Goal: Task Accomplishment & Management: Complete application form

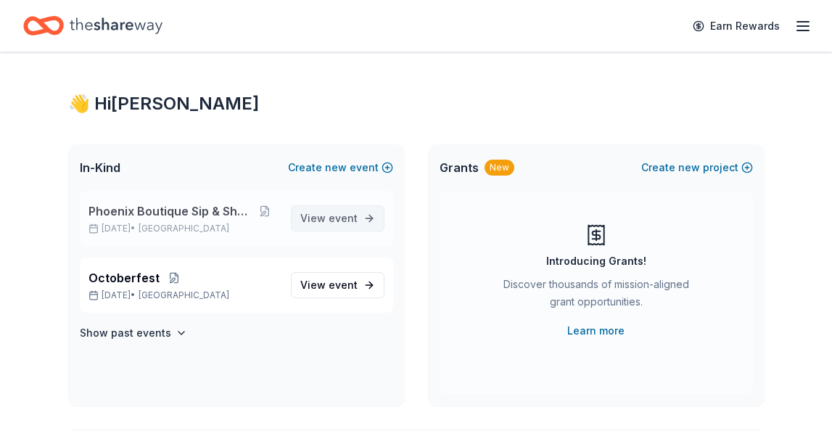
click at [350, 223] on span "View event" at bounding box center [328, 218] width 57 height 17
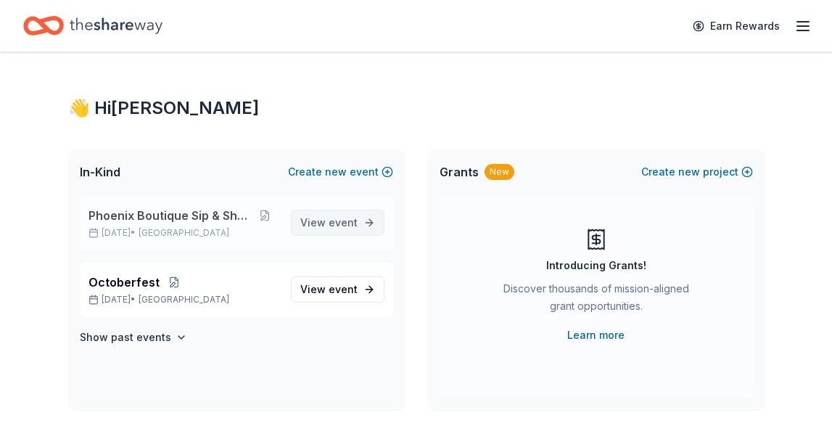
scroll to position [1, 0]
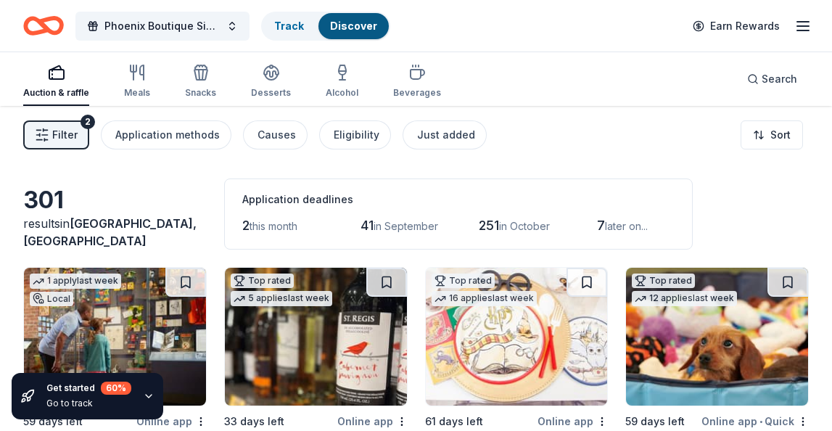
click at [62, 138] on span "Filter" at bounding box center [64, 134] width 25 height 17
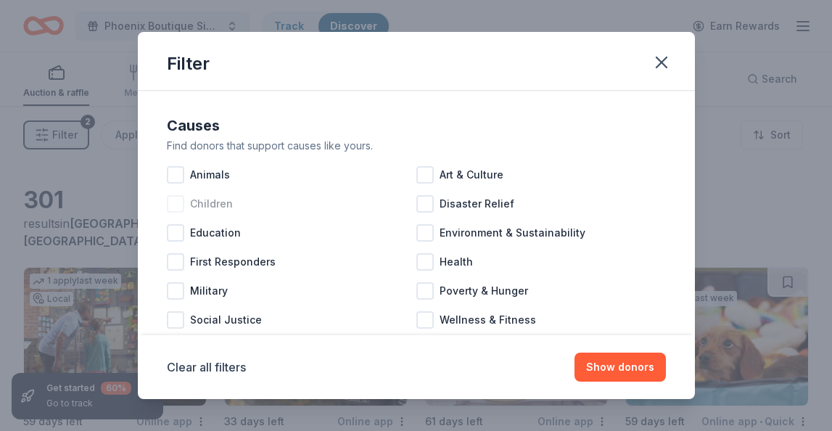
click at [178, 204] on div at bounding box center [175, 203] width 17 height 17
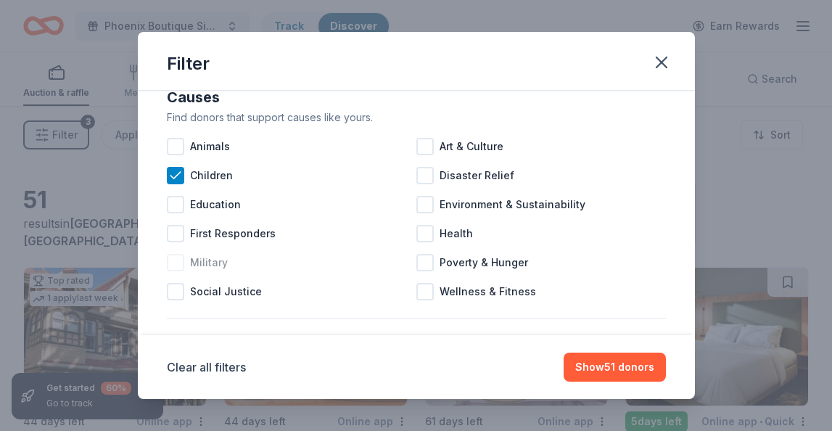
scroll to position [32, 0]
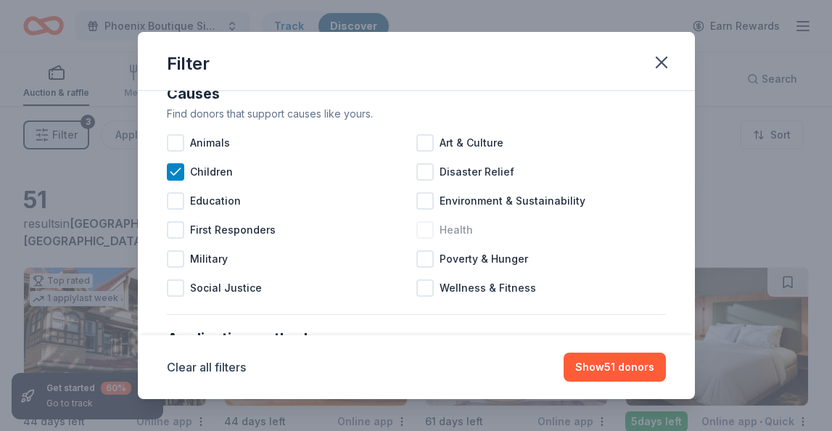
click at [428, 234] on div at bounding box center [424, 229] width 17 height 17
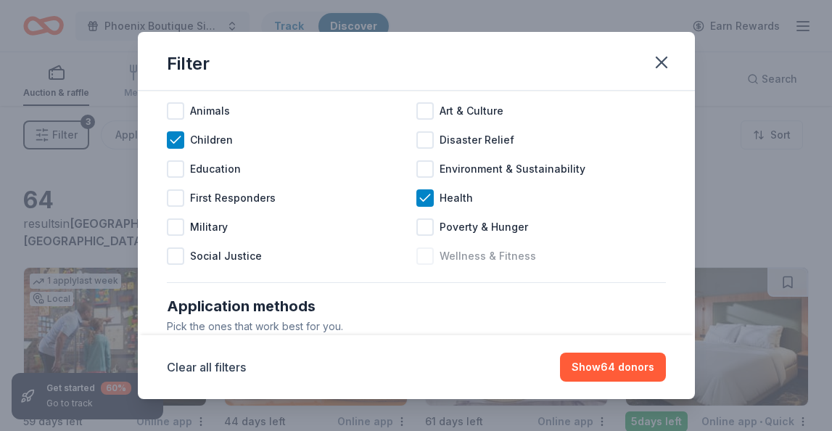
scroll to position [66, 0]
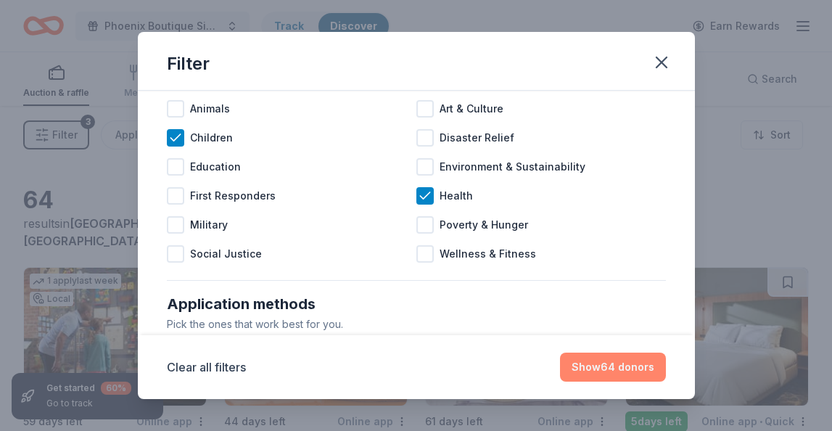
click at [620, 369] on button "Show 64 donors" at bounding box center [613, 367] width 106 height 29
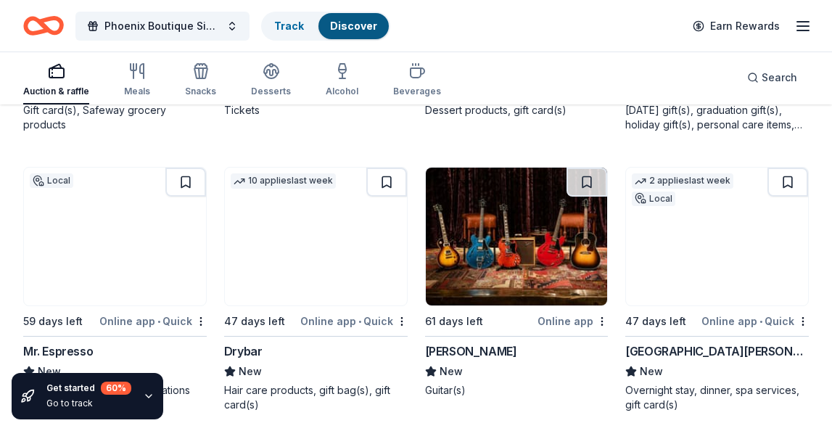
scroll to position [1193, 0]
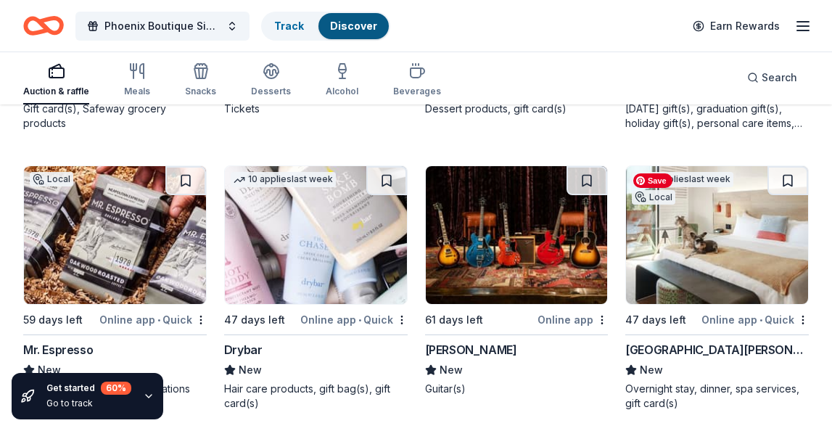
click at [729, 258] on img at bounding box center [717, 235] width 182 height 138
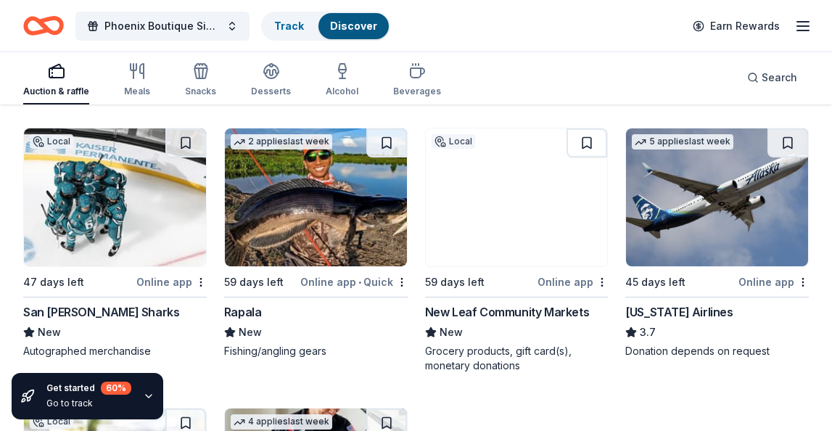
scroll to position [1790, 0]
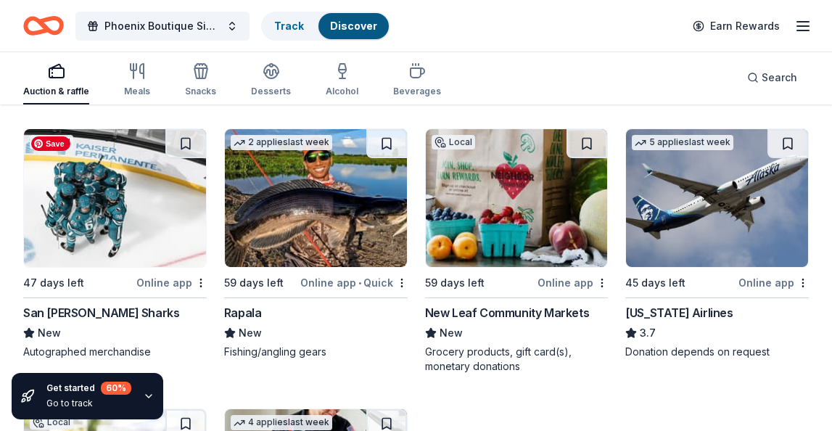
click at [134, 218] on img at bounding box center [115, 198] width 182 height 138
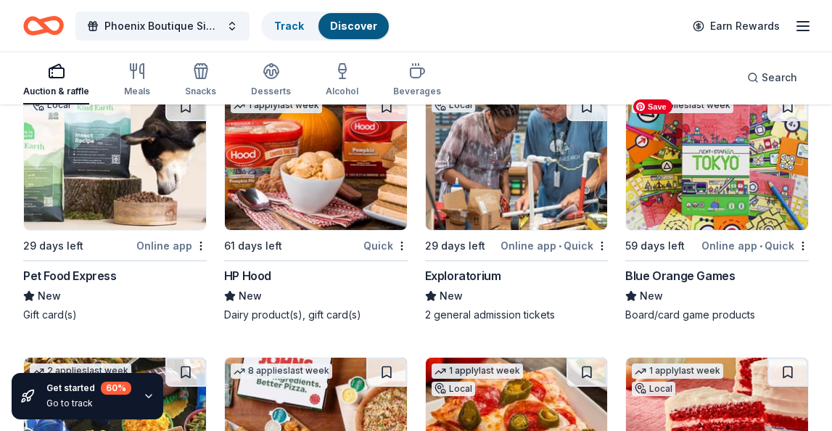
scroll to position [3759, 0]
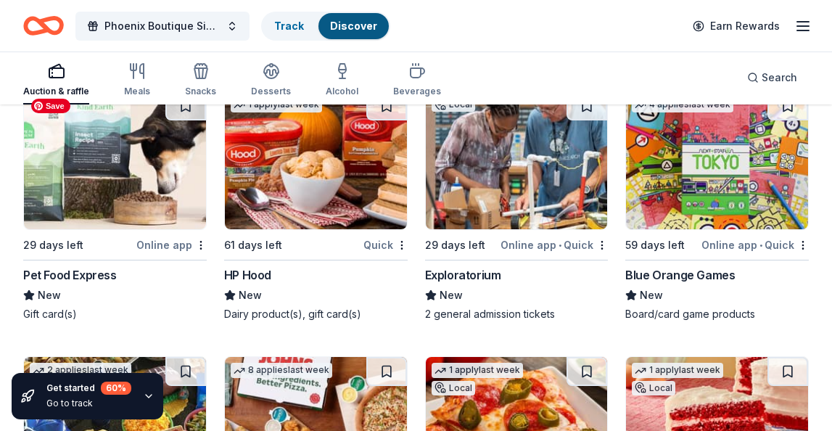
click at [102, 169] on img at bounding box center [115, 160] width 182 height 138
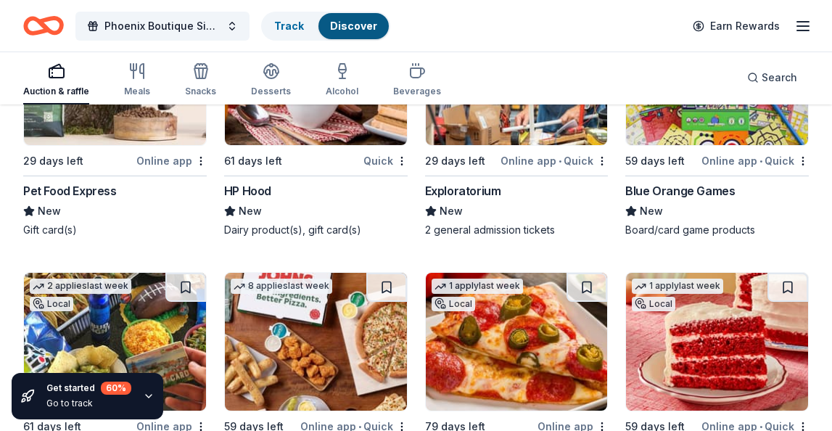
scroll to position [3803, 0]
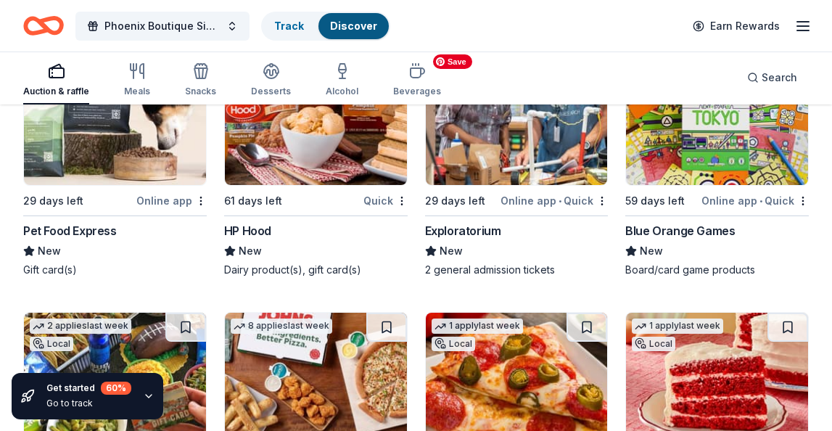
click at [517, 169] on img at bounding box center [517, 116] width 182 height 138
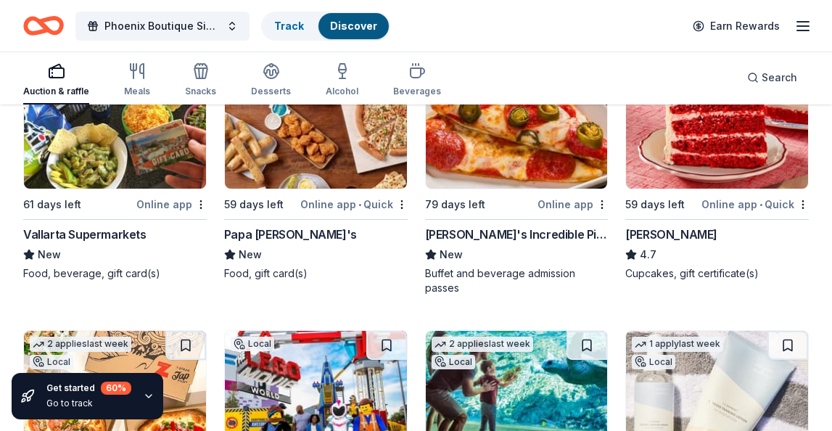
scroll to position [4066, 0]
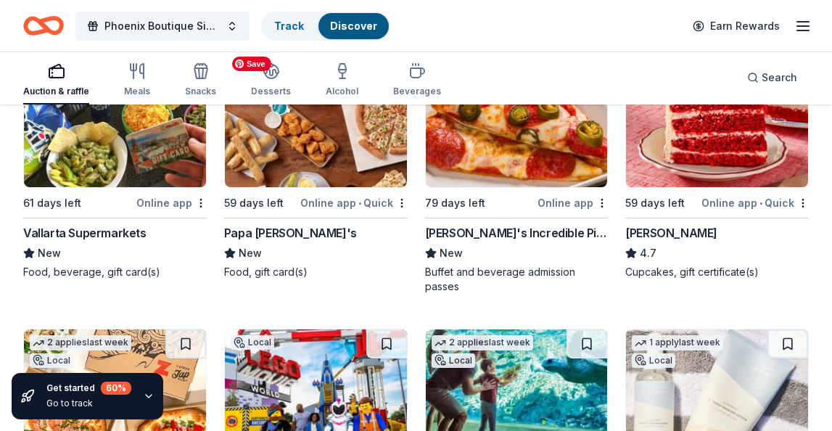
click at [323, 179] on img at bounding box center [316, 118] width 182 height 138
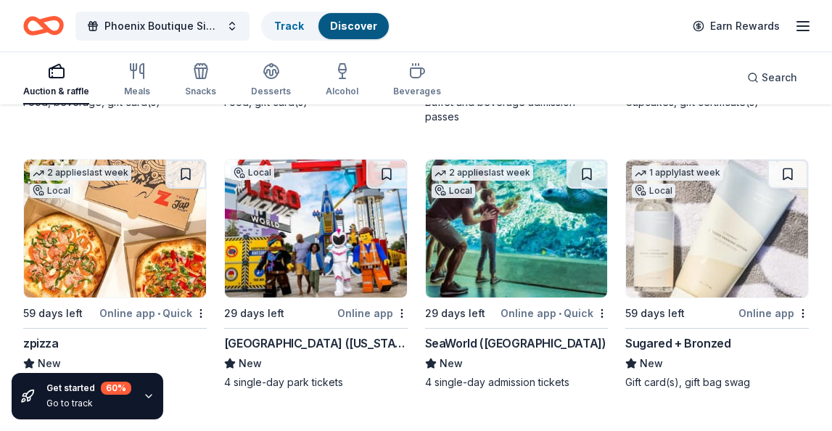
scroll to position [4238, 0]
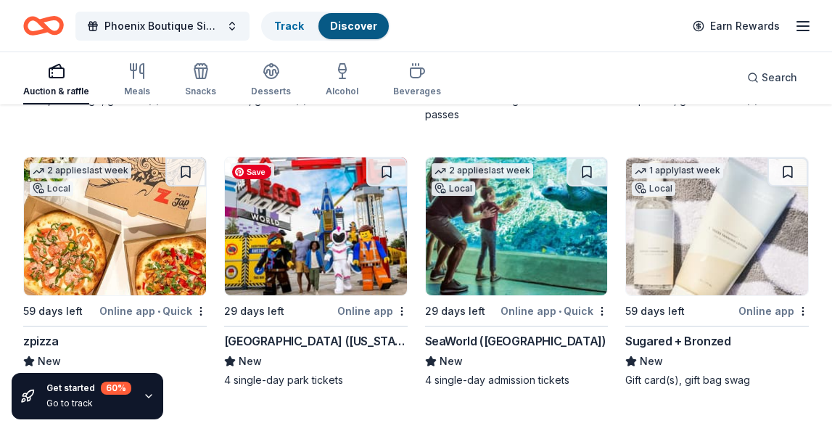
click at [318, 218] on img at bounding box center [316, 226] width 182 height 138
click at [737, 247] on img at bounding box center [717, 226] width 182 height 138
click at [234, 402] on div "Get started 60 % Go to track" at bounding box center [124, 396] width 248 height 70
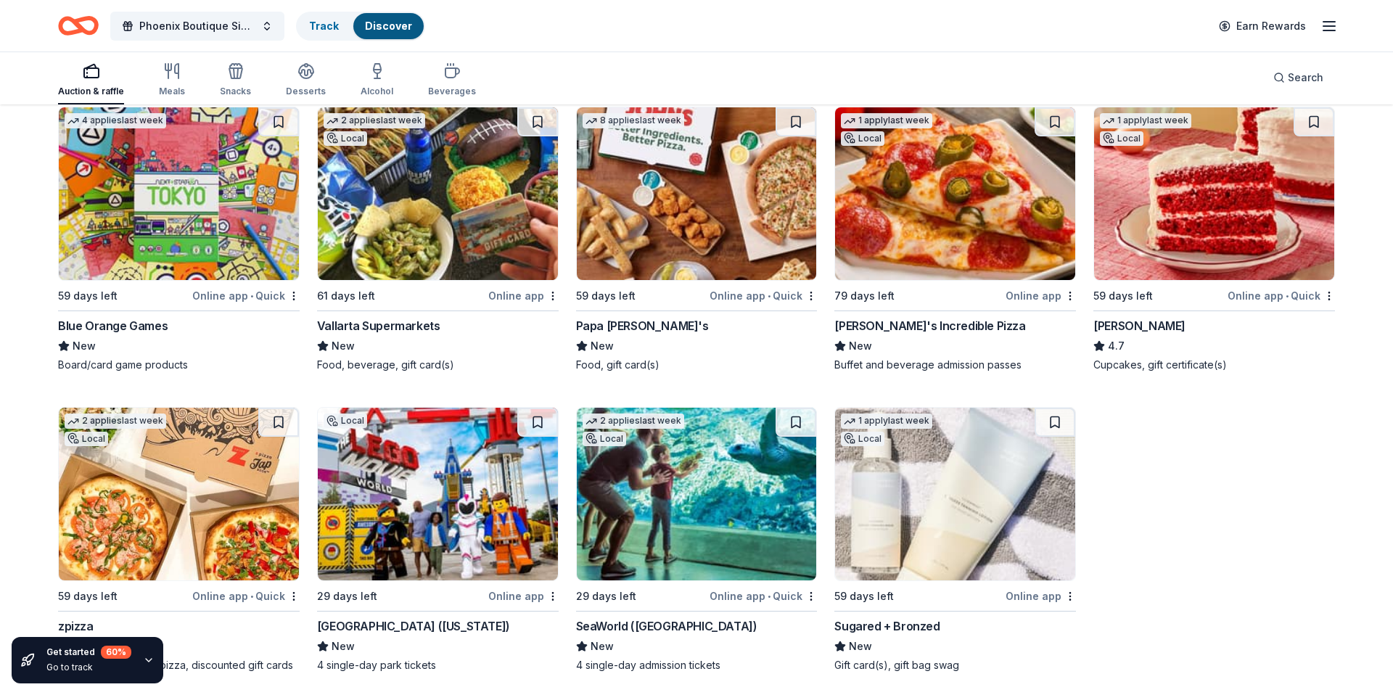
scroll to position [3572, 0]
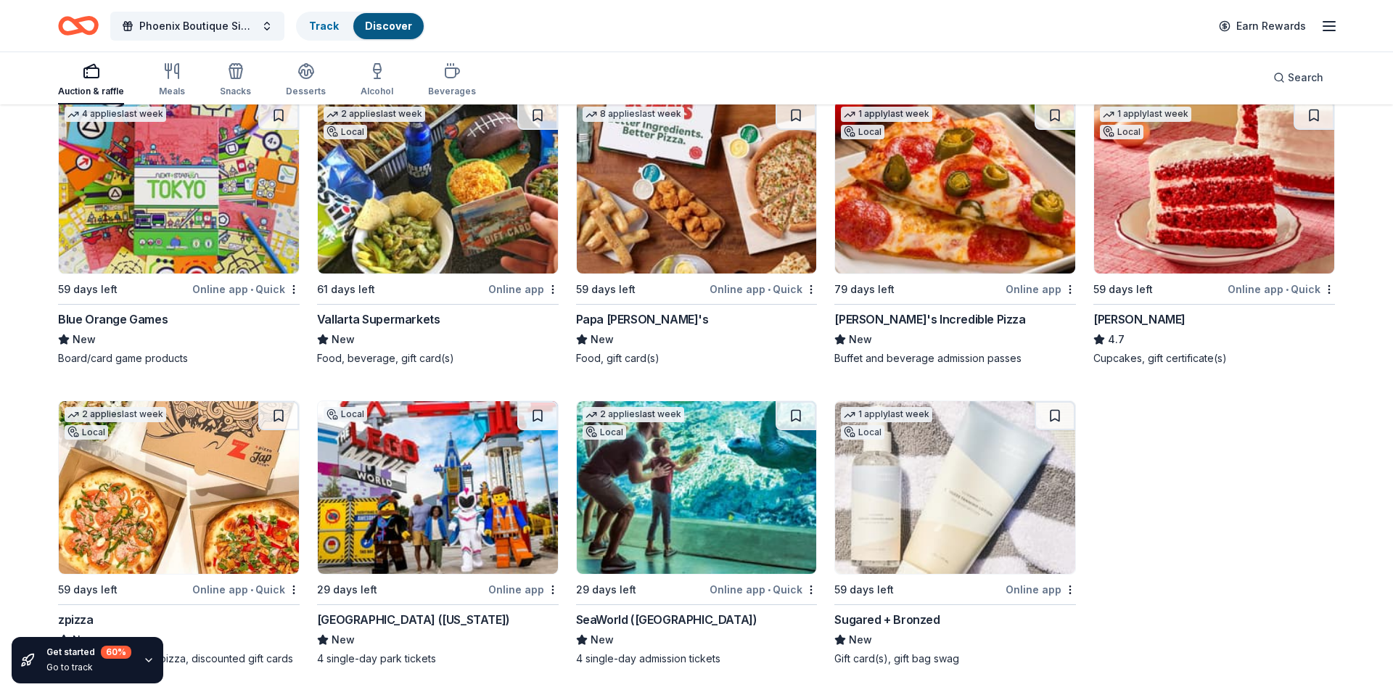
click at [146, 430] on icon "button" at bounding box center [149, 660] width 12 height 12
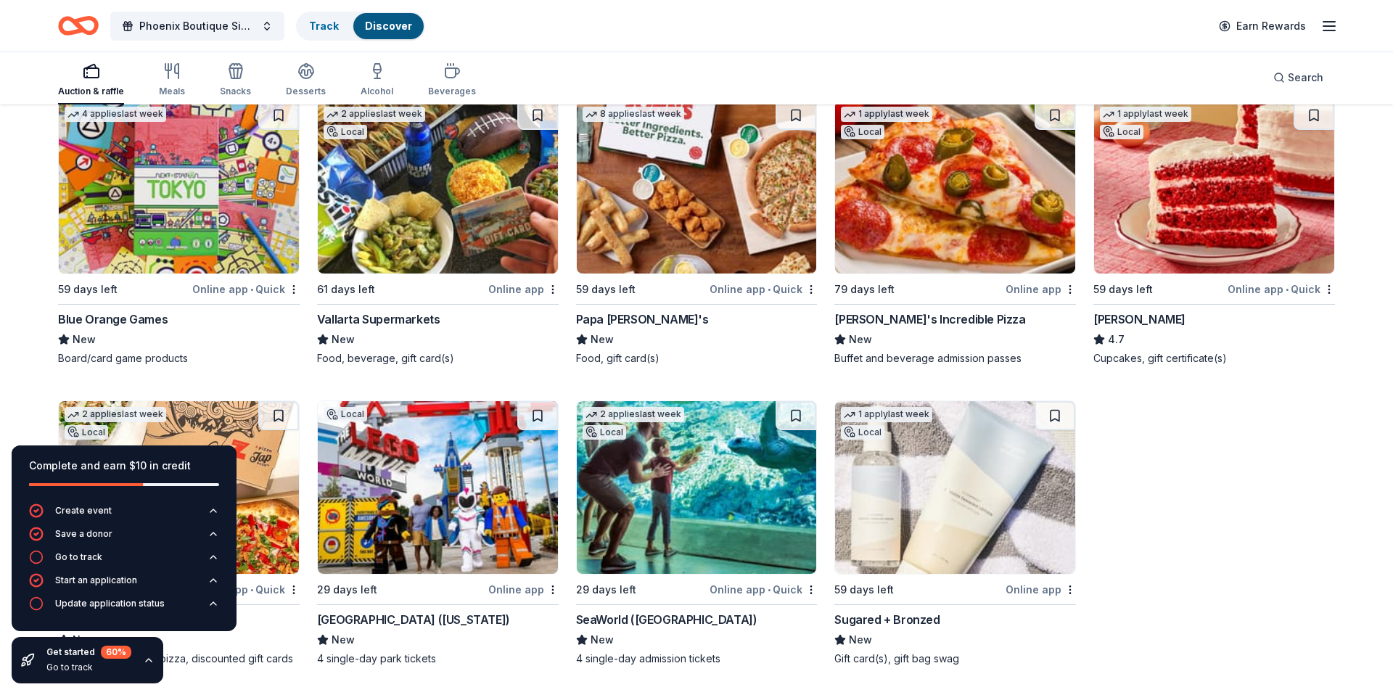
click at [211, 430] on div "Complete and earn $10 in credit" at bounding box center [124, 465] width 190 height 17
click at [482, 351] on div "Food, beverage, gift card(s)" at bounding box center [438, 358] width 242 height 15
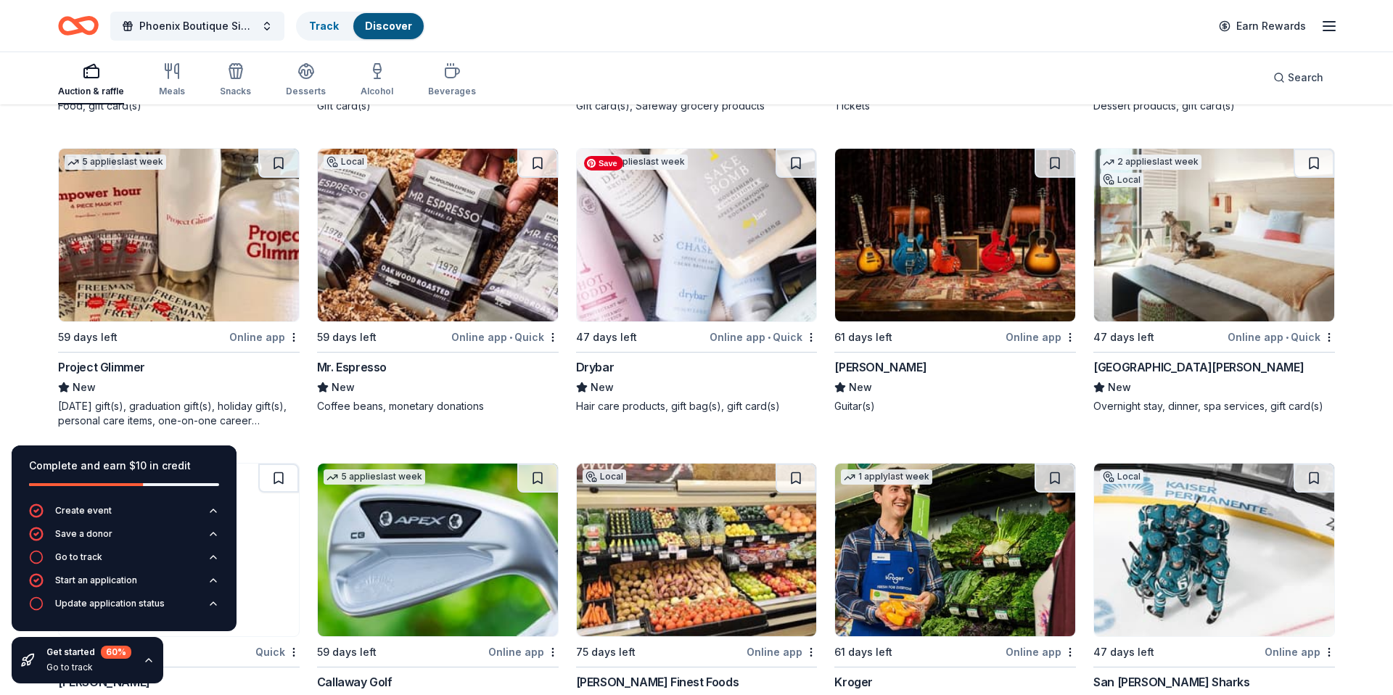
scroll to position [1016, 0]
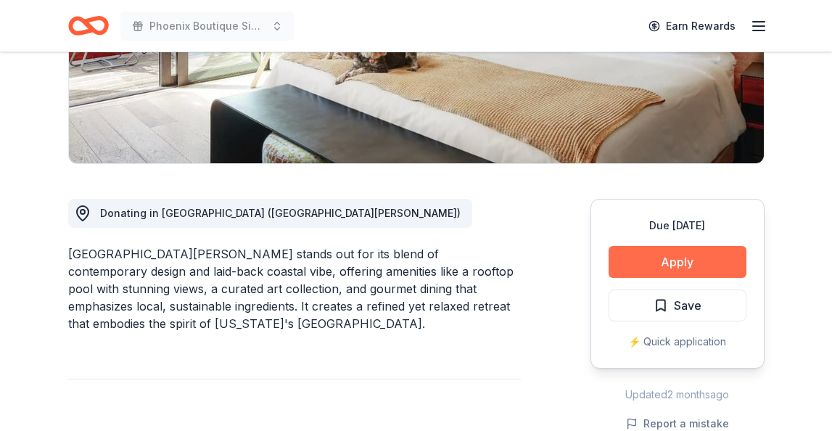
scroll to position [278, 0]
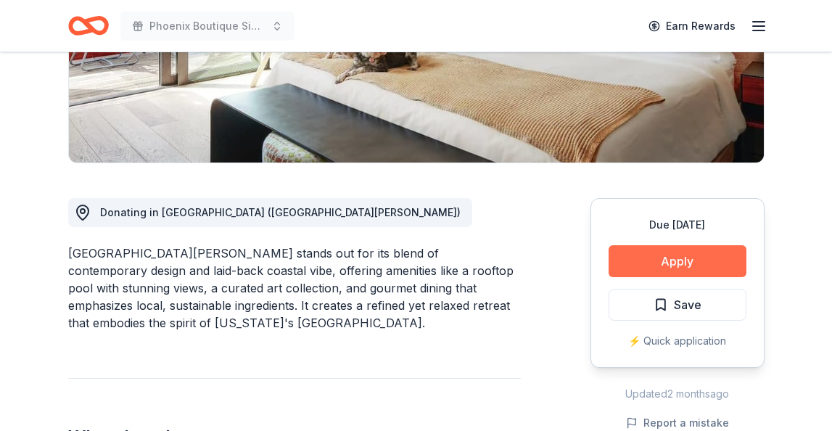
click at [670, 263] on button "Apply" at bounding box center [678, 261] width 138 height 32
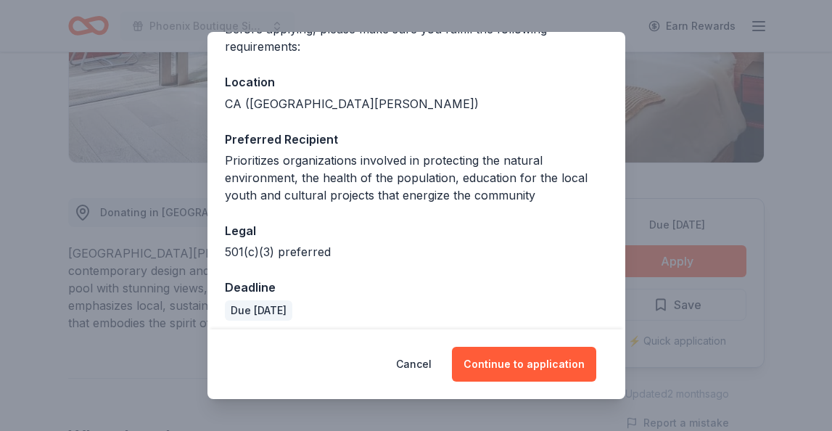
scroll to position [143, 0]
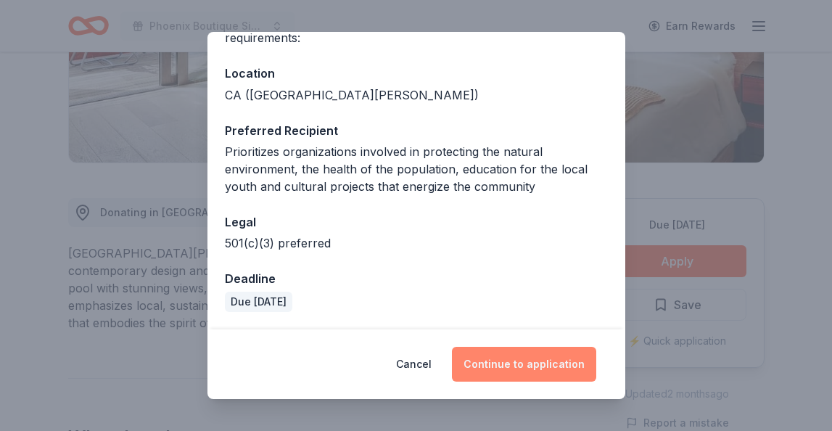
click at [533, 364] on button "Continue to application" at bounding box center [524, 364] width 144 height 35
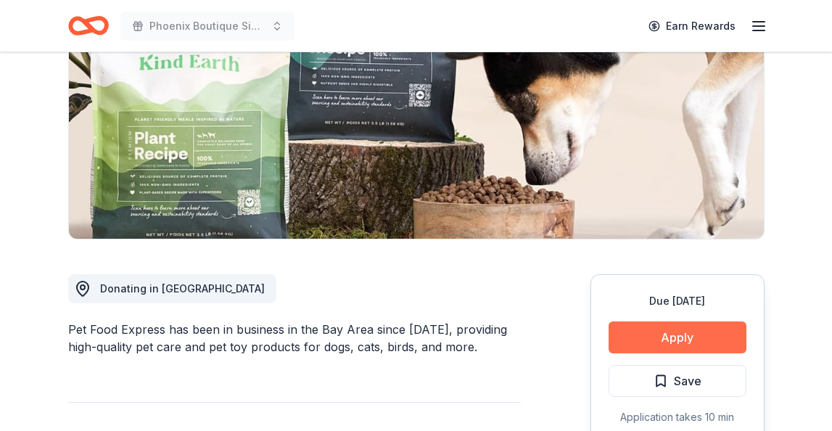
scroll to position [203, 0]
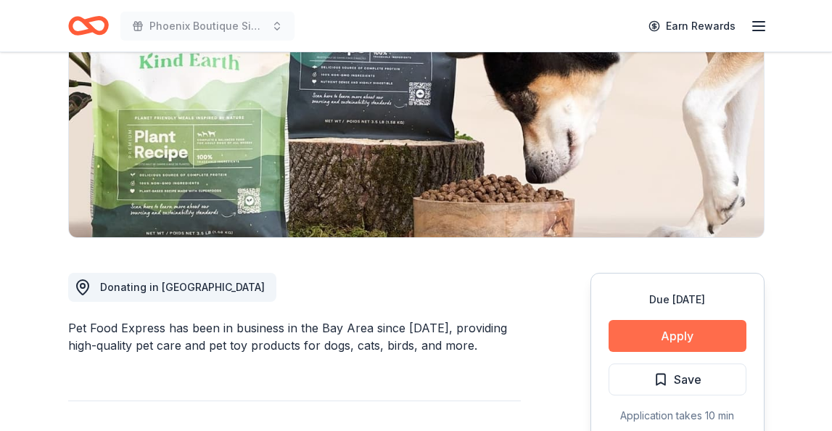
click at [670, 337] on button "Apply" at bounding box center [678, 336] width 138 height 32
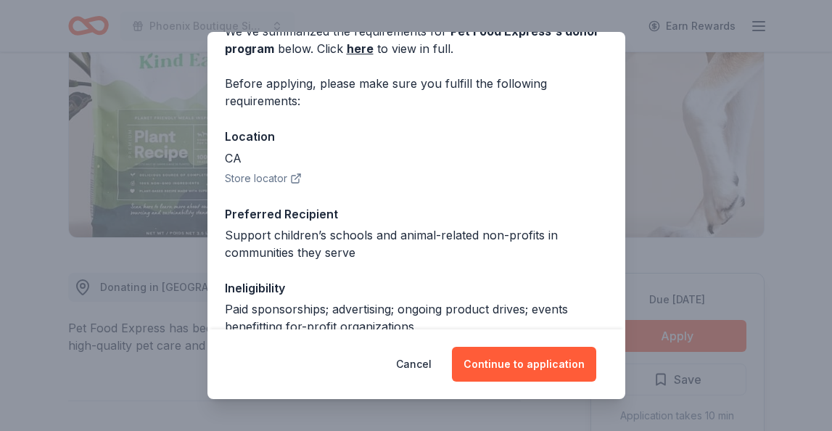
scroll to position [77, 0]
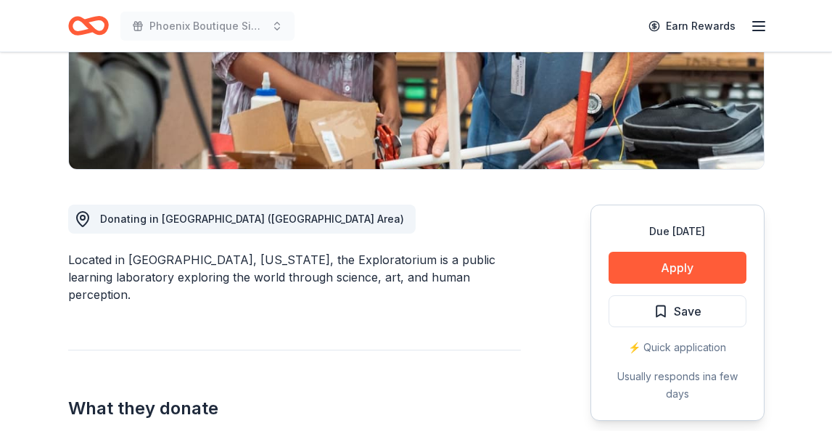
scroll to position [273, 0]
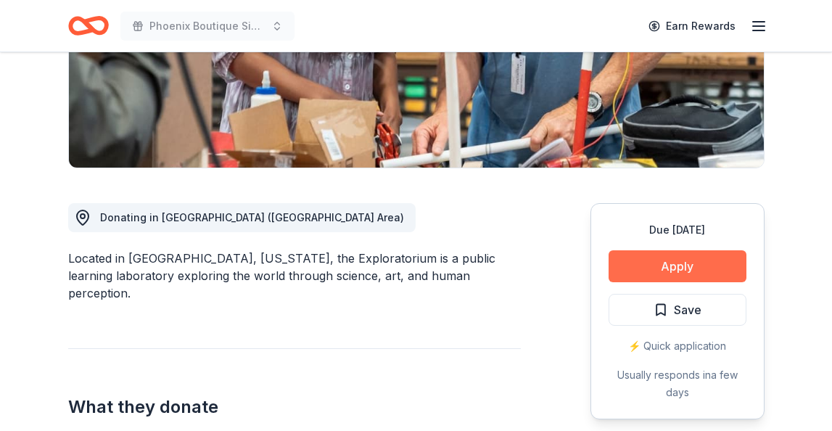
click at [673, 266] on button "Apply" at bounding box center [678, 266] width 138 height 32
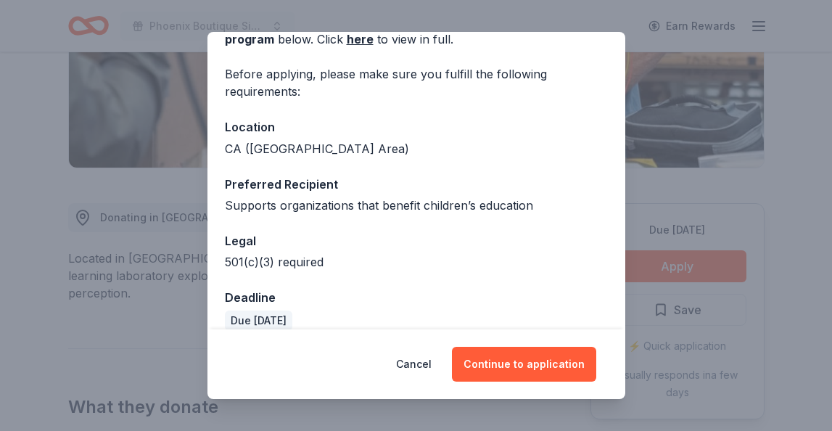
scroll to position [91, 0]
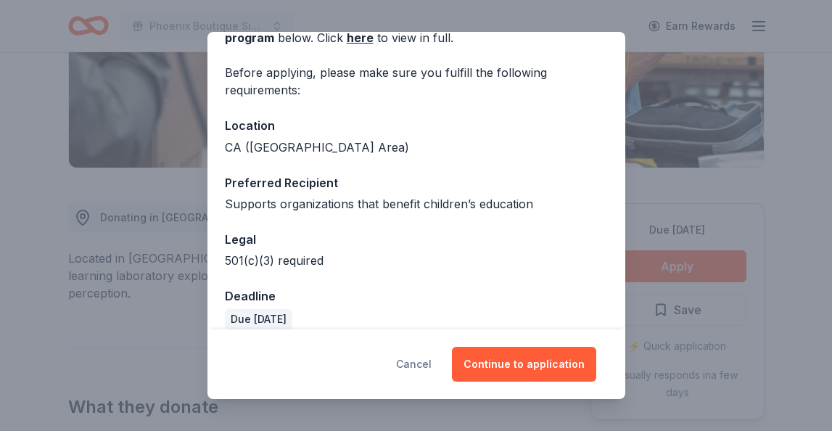
click at [419, 360] on button "Cancel" at bounding box center [414, 364] width 36 height 35
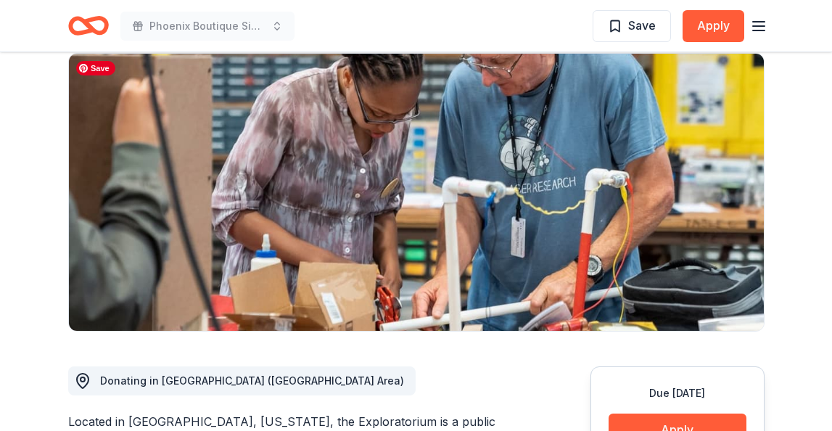
scroll to position [0, 0]
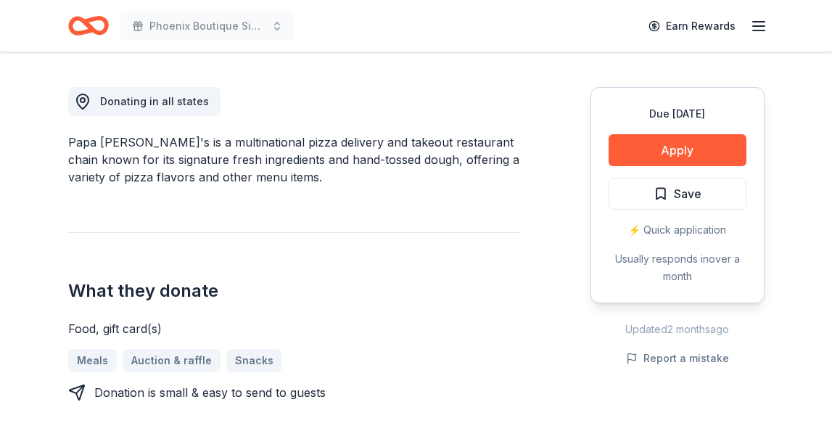
scroll to position [403, 0]
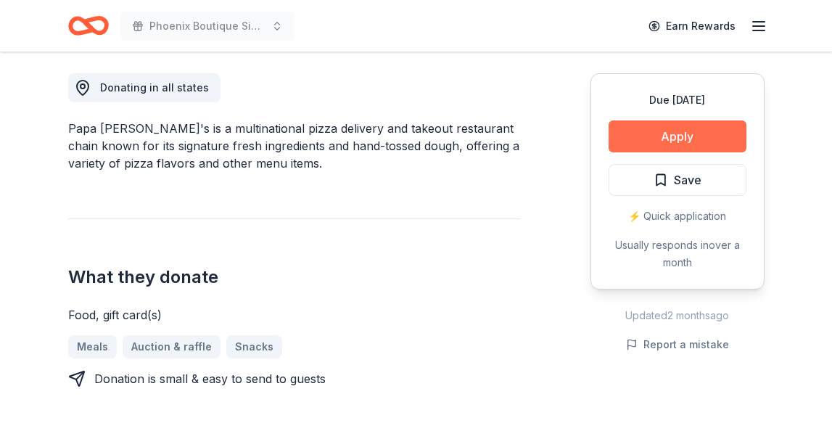
click at [692, 144] on button "Apply" at bounding box center [678, 136] width 138 height 32
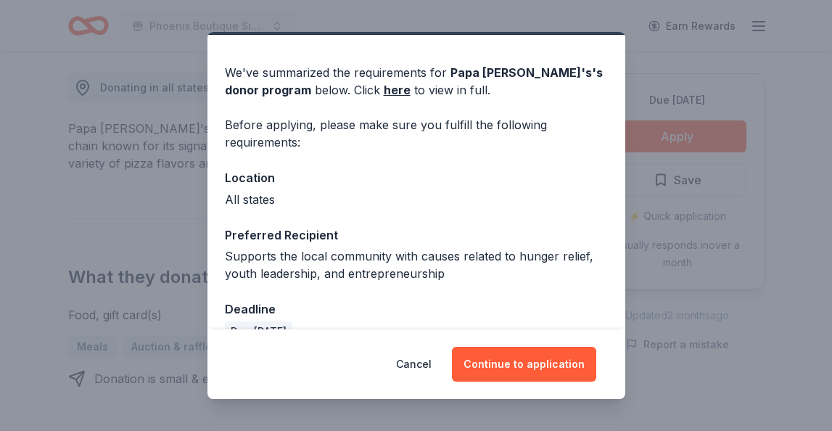
scroll to position [0, 0]
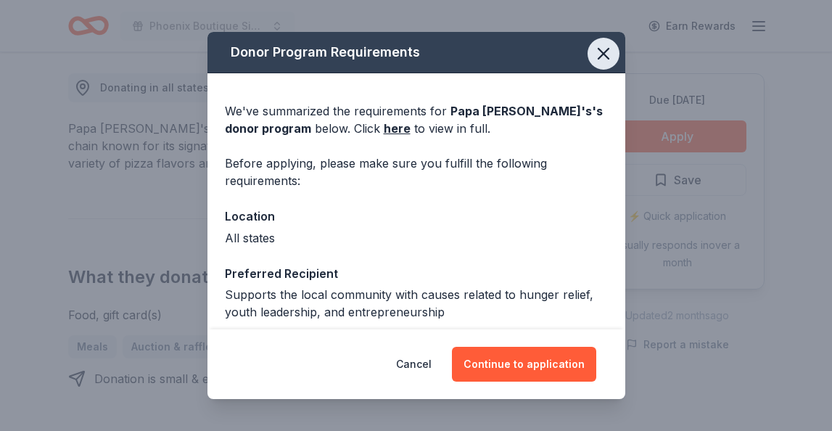
click at [605, 49] on icon "button" at bounding box center [603, 54] width 20 height 20
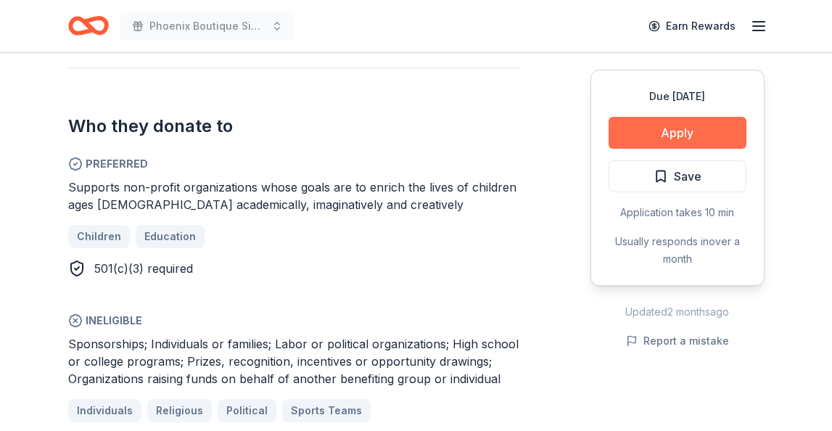
scroll to position [857, 0]
click at [673, 135] on button "Apply" at bounding box center [678, 133] width 138 height 32
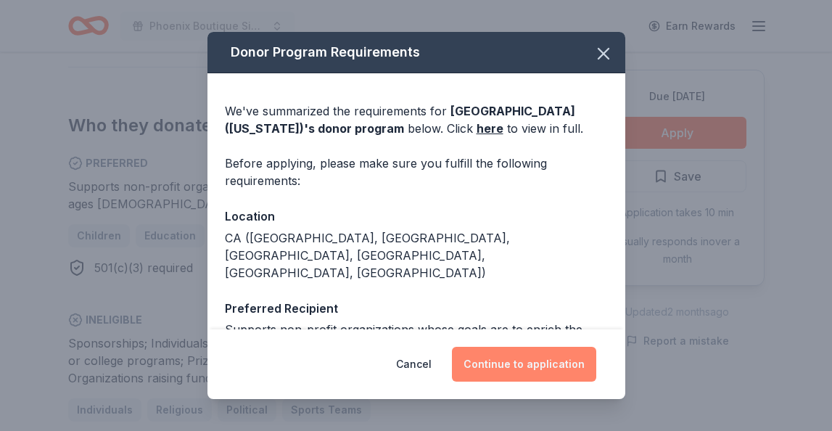
click at [525, 367] on button "Continue to application" at bounding box center [524, 364] width 144 height 35
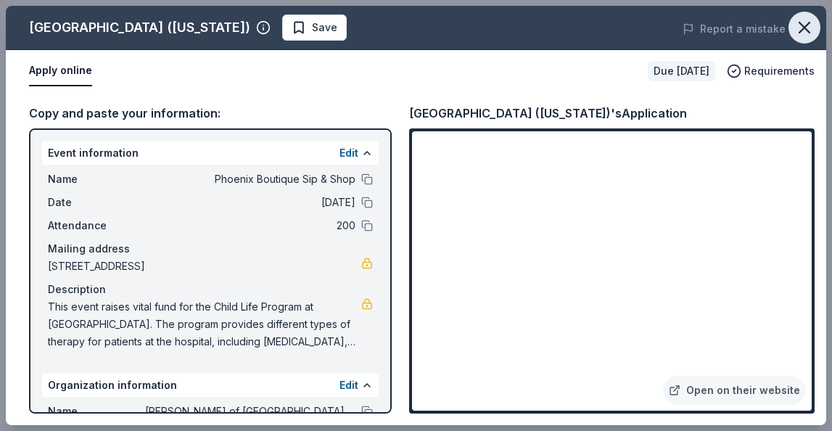
click at [805, 27] on icon "button" at bounding box center [804, 27] width 10 height 10
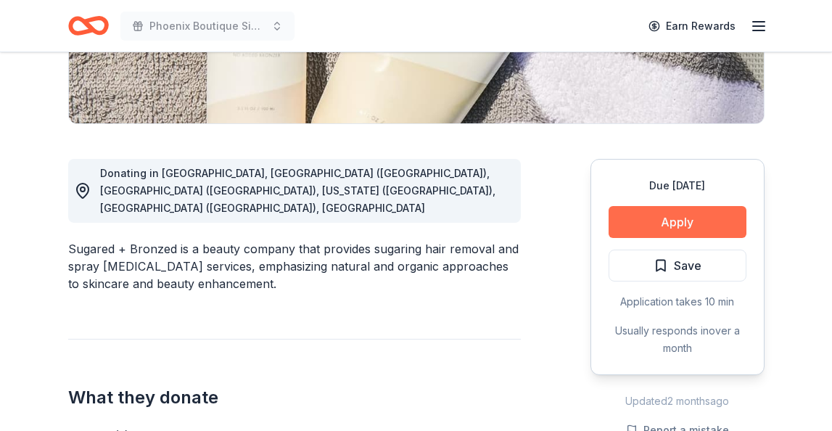
scroll to position [318, 0]
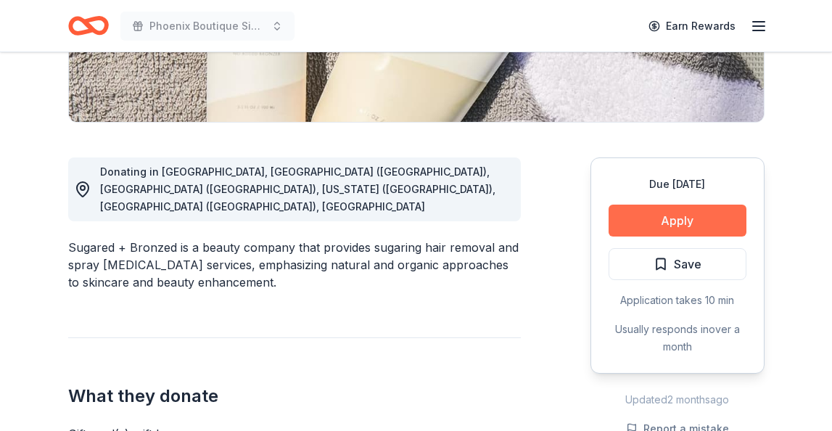
click at [670, 220] on button "Apply" at bounding box center [678, 221] width 138 height 32
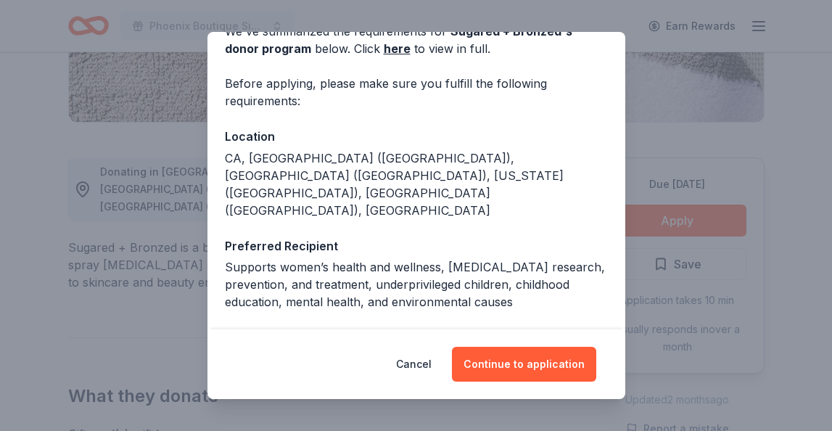
scroll to position [81, 0]
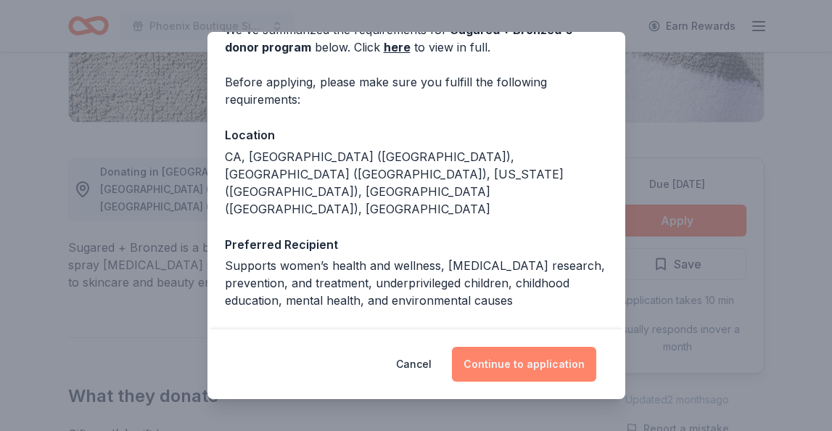
click at [521, 373] on button "Continue to application" at bounding box center [524, 364] width 144 height 35
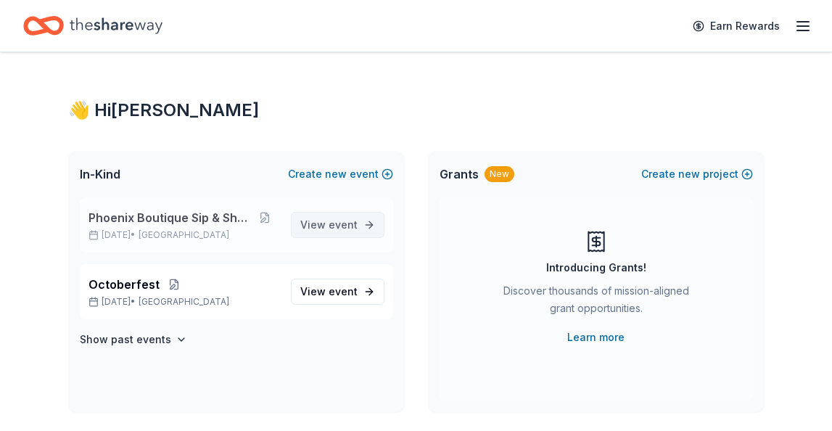
click at [339, 222] on span "event" at bounding box center [343, 224] width 29 height 12
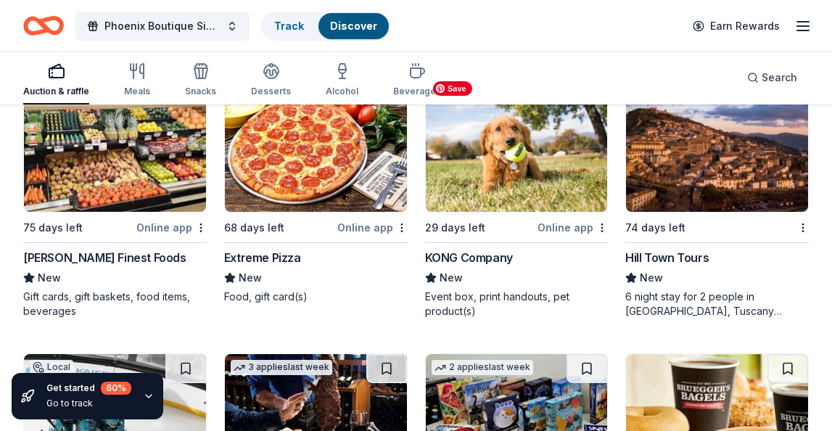
scroll to position [5740, 0]
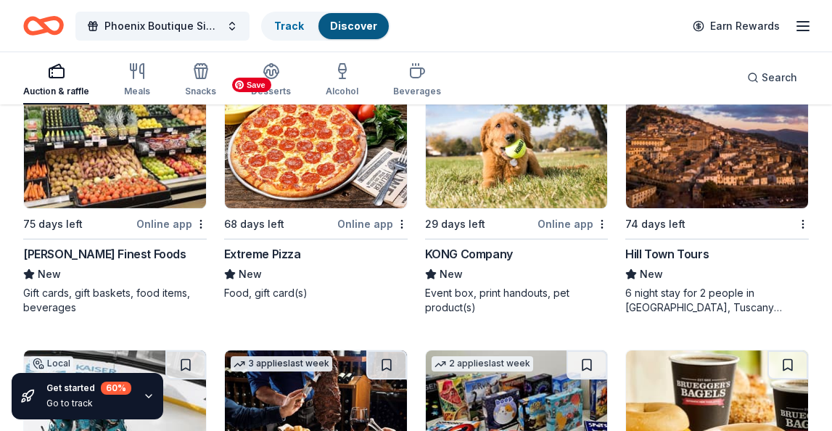
click at [311, 179] on img at bounding box center [316, 139] width 182 height 138
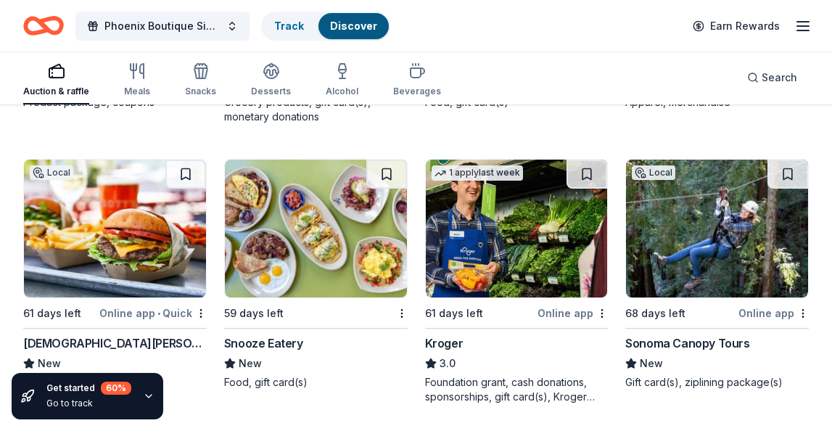
scroll to position [7041, 0]
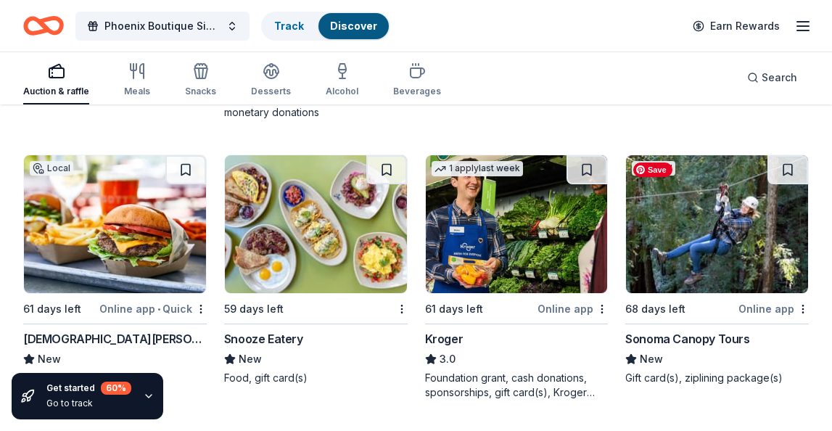
click at [737, 226] on img at bounding box center [717, 224] width 182 height 138
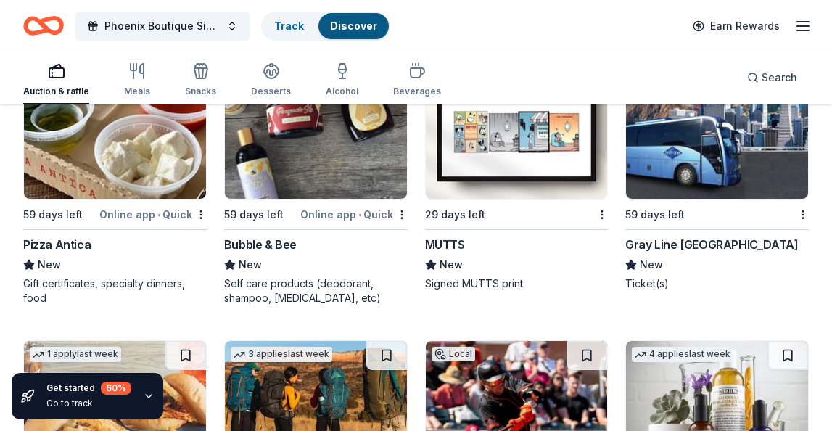
scroll to position [10467, 0]
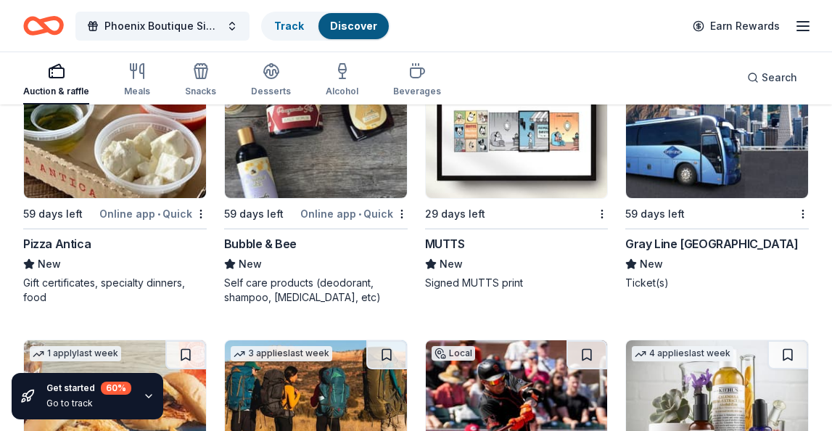
click at [113, 231] on div "Local 59 days left Online app • Quick Pizza Antica New Gift certificates, speci…" at bounding box center [115, 181] width 184 height 245
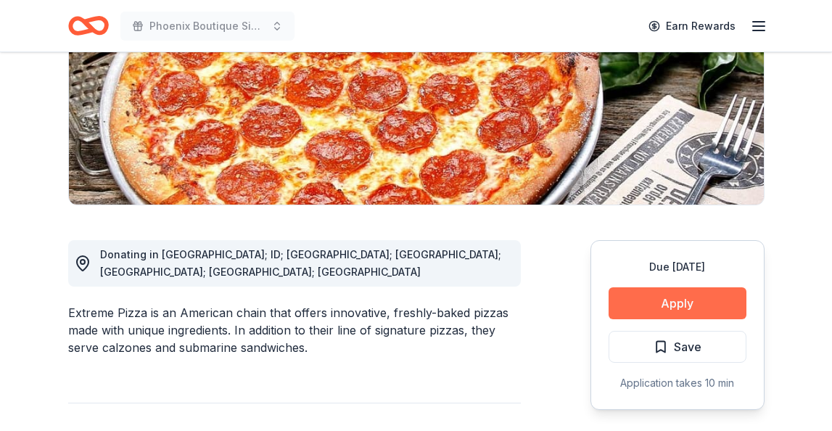
scroll to position [237, 0]
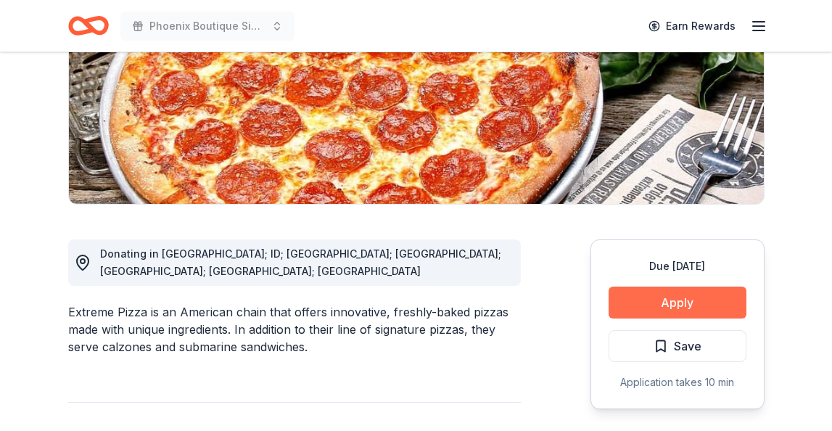
click at [673, 305] on button "Apply" at bounding box center [678, 303] width 138 height 32
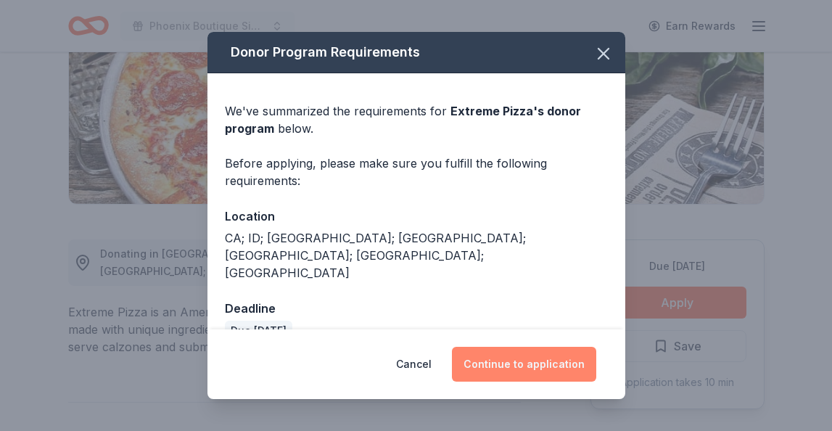
click at [533, 369] on button "Continue to application" at bounding box center [524, 364] width 144 height 35
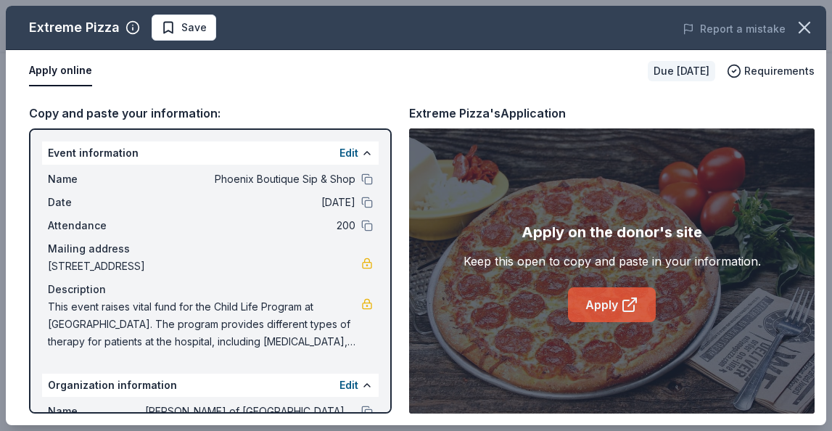
click at [594, 308] on link "Apply" at bounding box center [612, 304] width 88 height 35
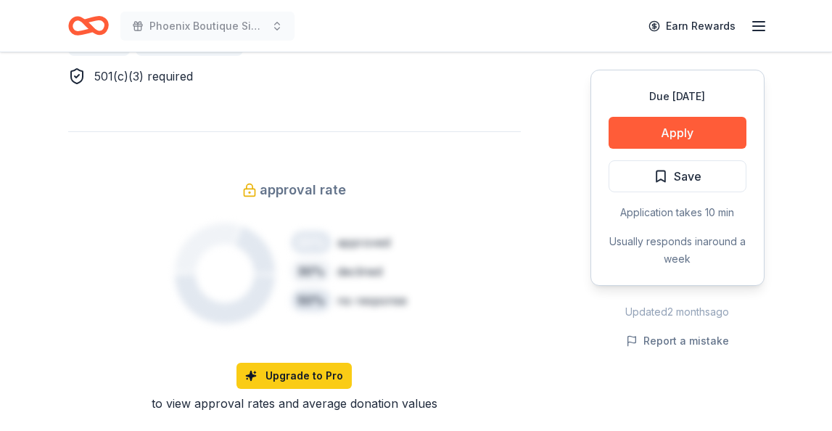
scroll to position [915, 0]
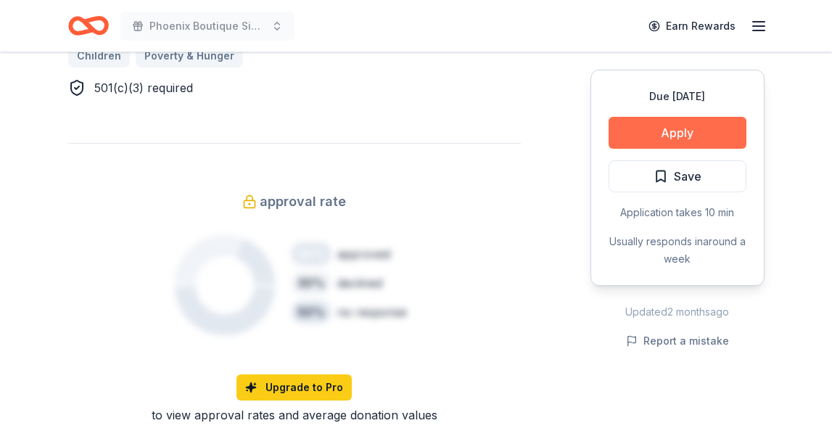
click at [646, 131] on button "Apply" at bounding box center [678, 133] width 138 height 32
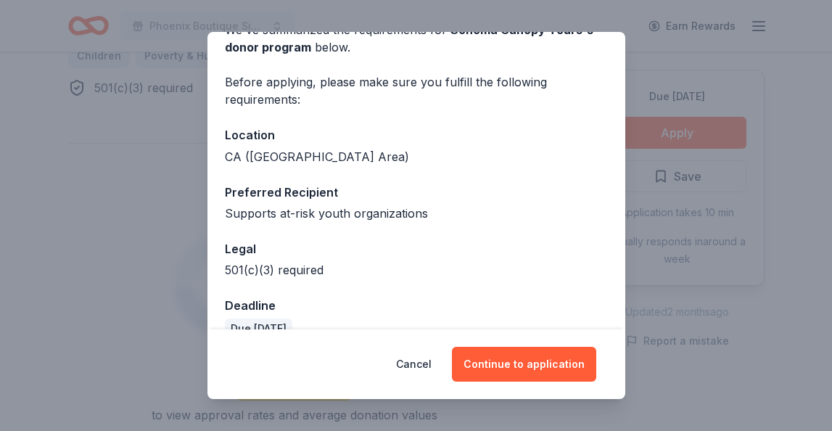
scroll to position [108, 0]
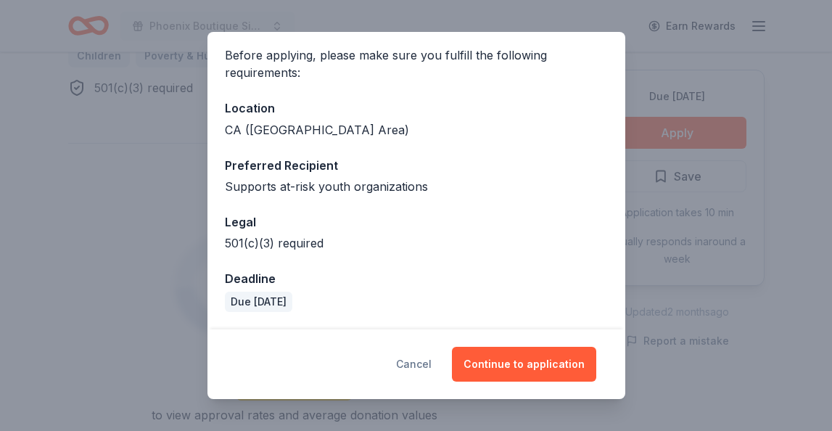
click at [422, 363] on button "Cancel" at bounding box center [414, 364] width 36 height 35
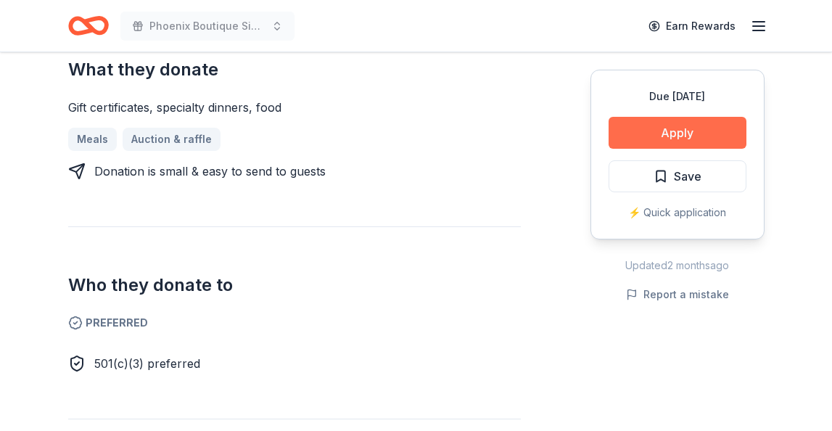
scroll to position [606, 0]
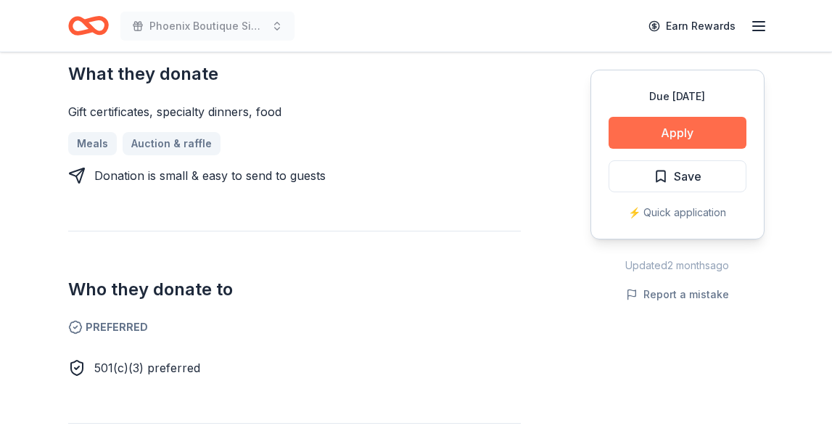
click at [723, 134] on button "Apply" at bounding box center [678, 133] width 138 height 32
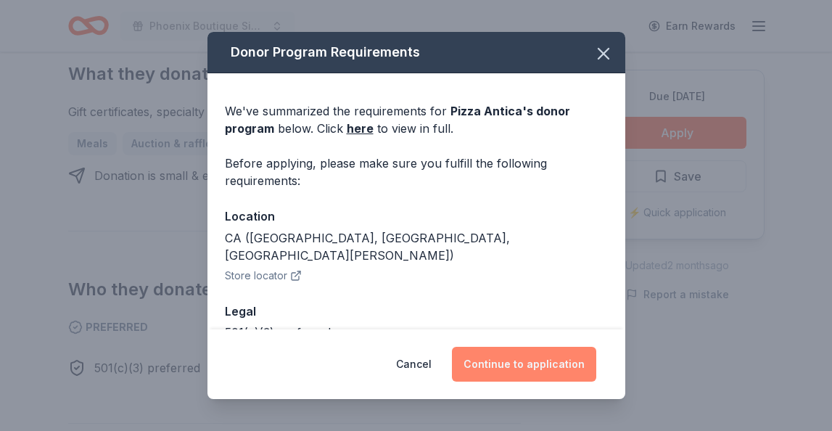
click at [534, 364] on button "Continue to application" at bounding box center [524, 364] width 144 height 35
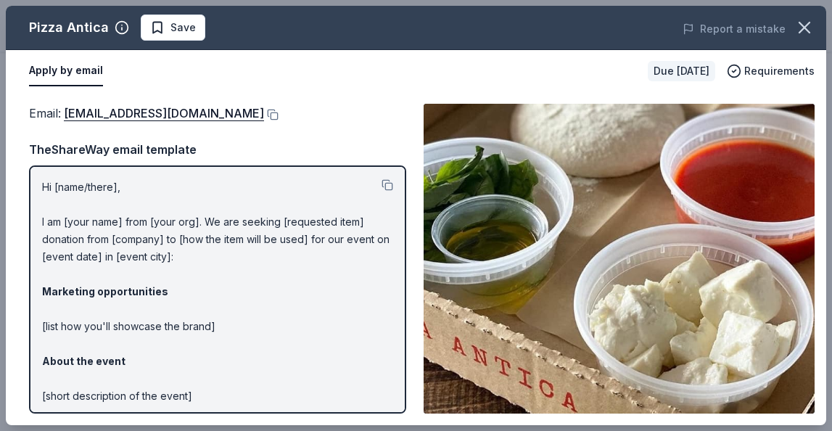
scroll to position [3, 0]
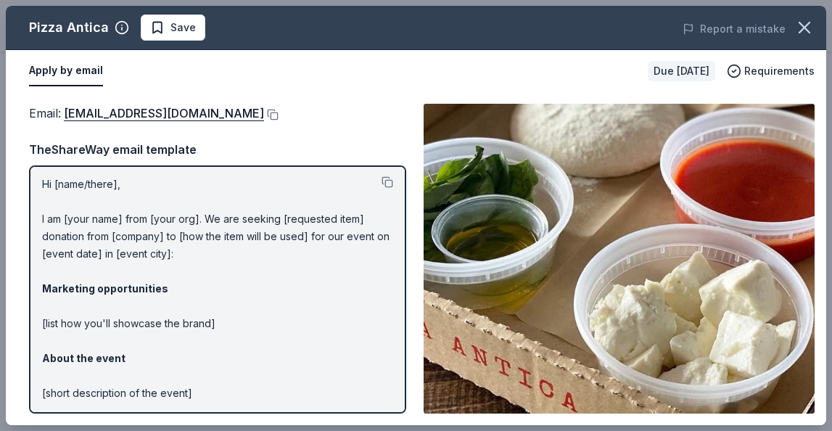
drag, startPoint x: 43, startPoint y: 186, endPoint x: 109, endPoint y: 201, distance: 67.6
click at [122, 203] on p "Hi [name/there], I am [your name] from [your org]. We are seeking [requested it…" at bounding box center [217, 376] width 351 height 400
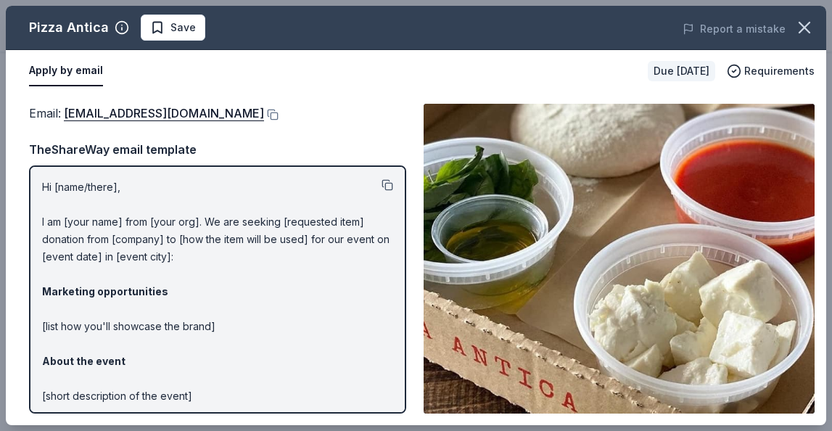
scroll to position [0, 0]
click at [387, 187] on button at bounding box center [388, 184] width 12 height 12
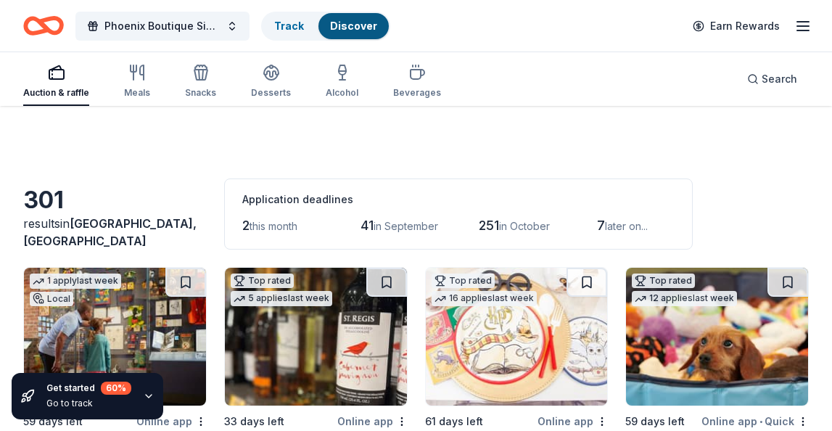
scroll to position [10467, 0]
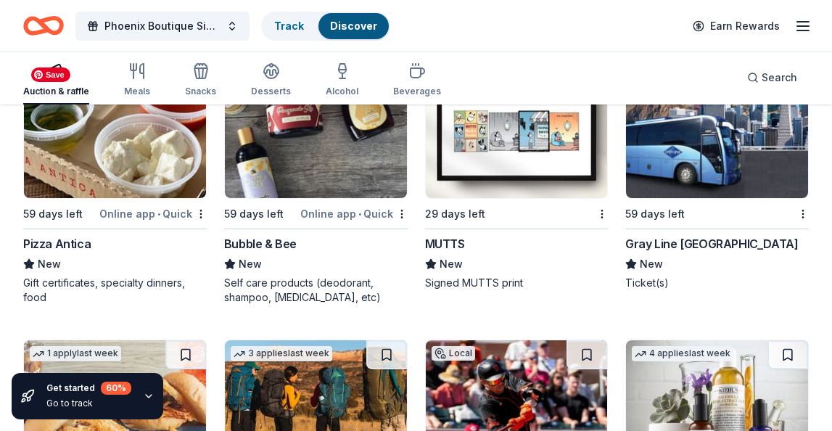
click at [131, 184] on img at bounding box center [115, 129] width 182 height 138
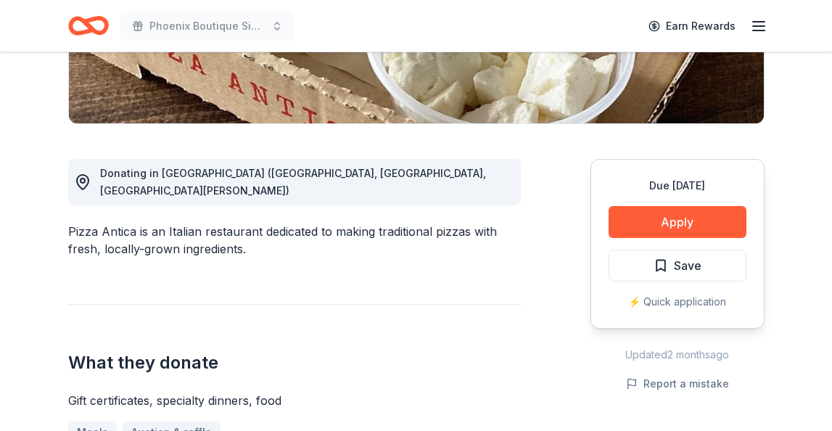
scroll to position [318, 0]
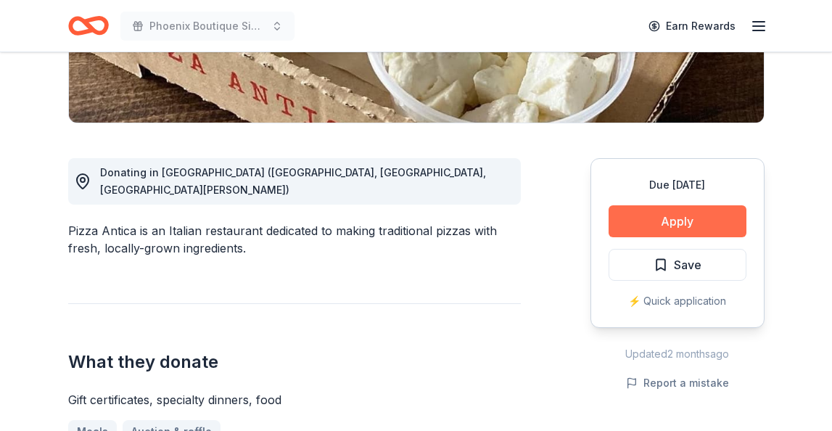
click at [711, 217] on button "Apply" at bounding box center [678, 221] width 138 height 32
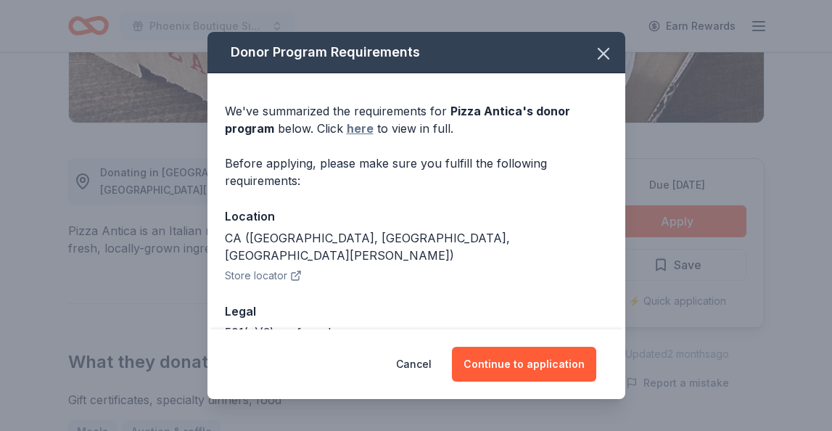
click at [353, 131] on link "here" at bounding box center [360, 128] width 27 height 17
